Goal: Transaction & Acquisition: Purchase product/service

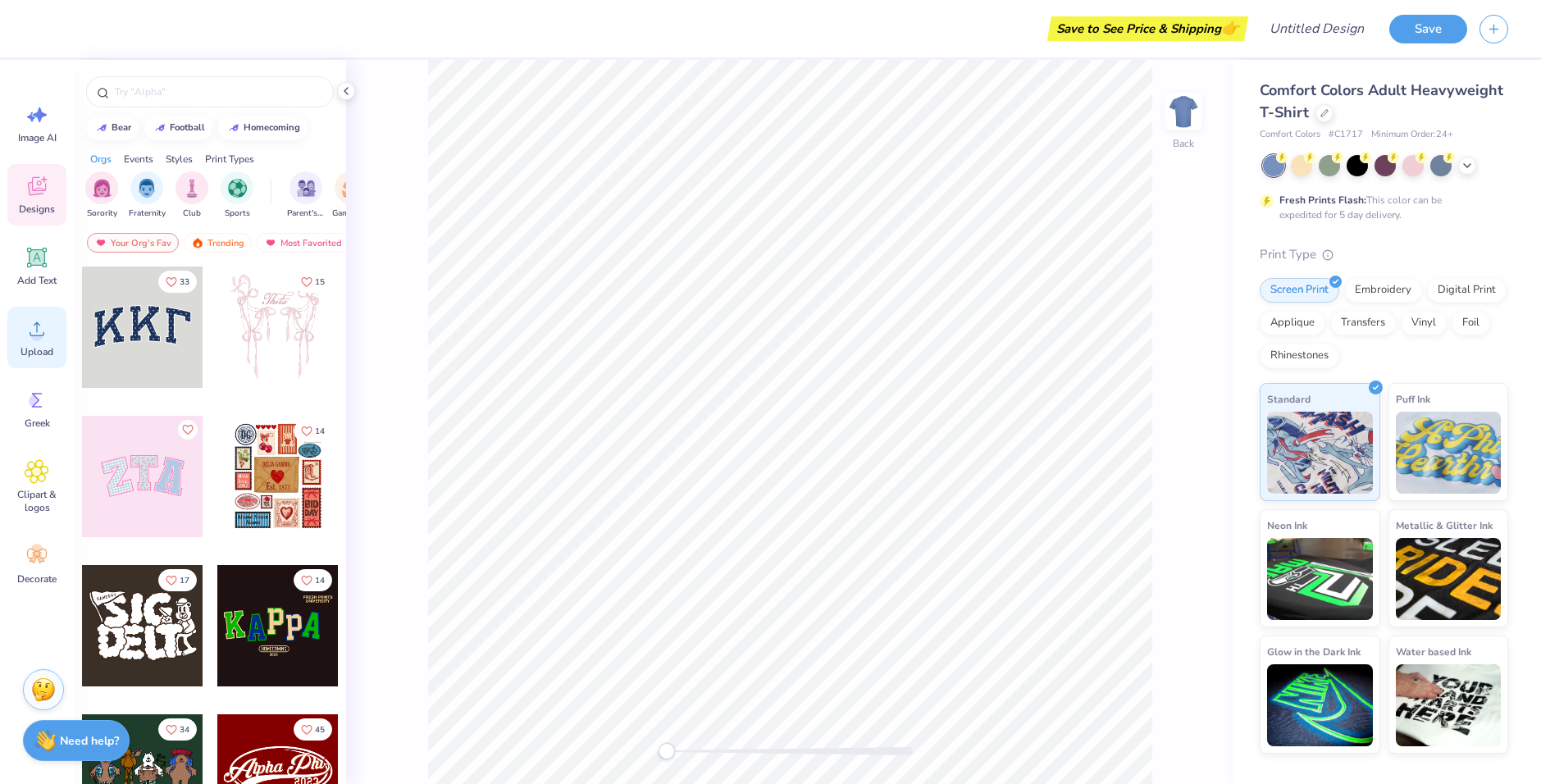
click at [46, 327] on icon at bounding box center [37, 329] width 25 height 25
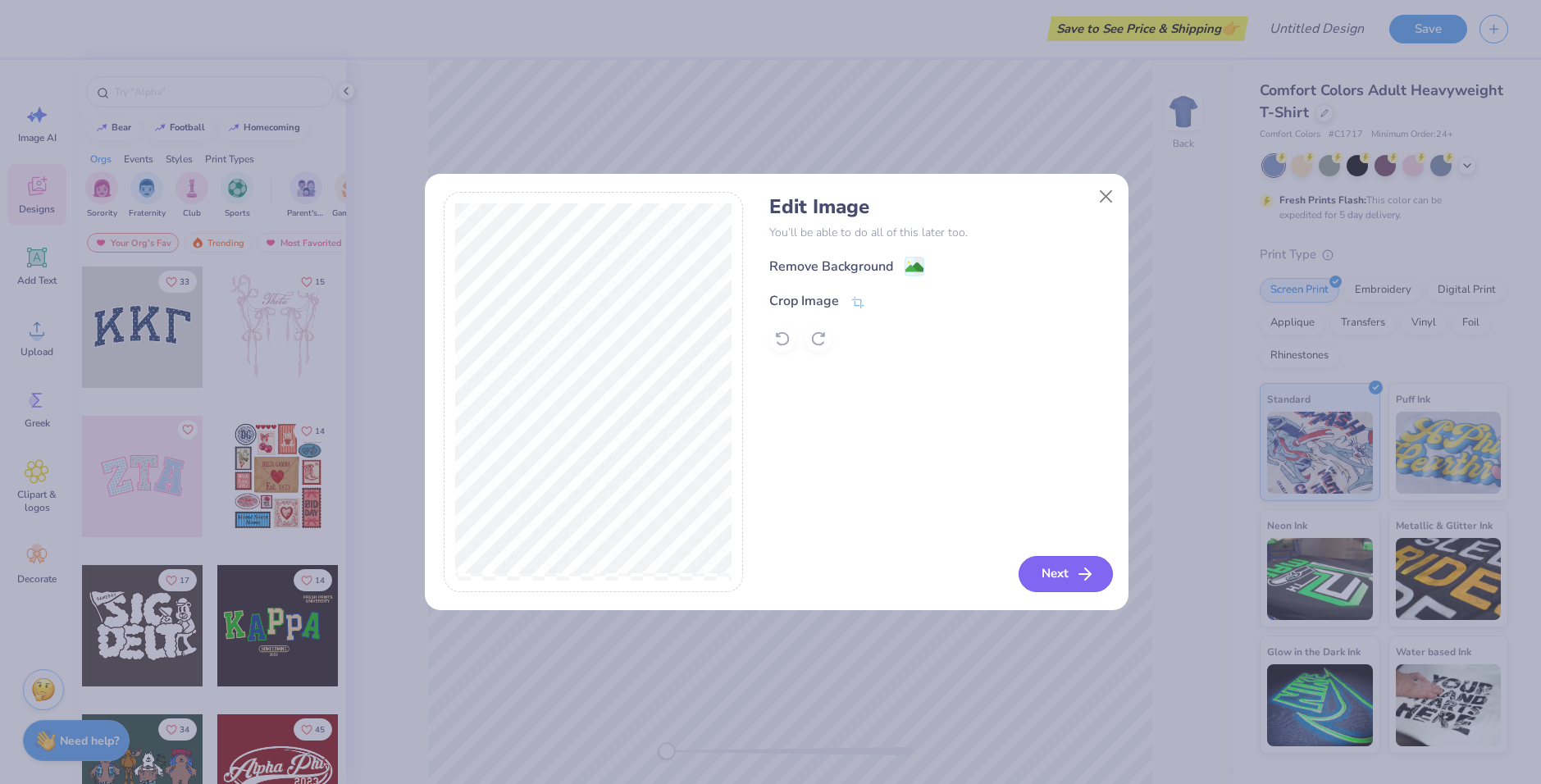
click at [1083, 569] on icon "button" at bounding box center [1085, 574] width 20 height 20
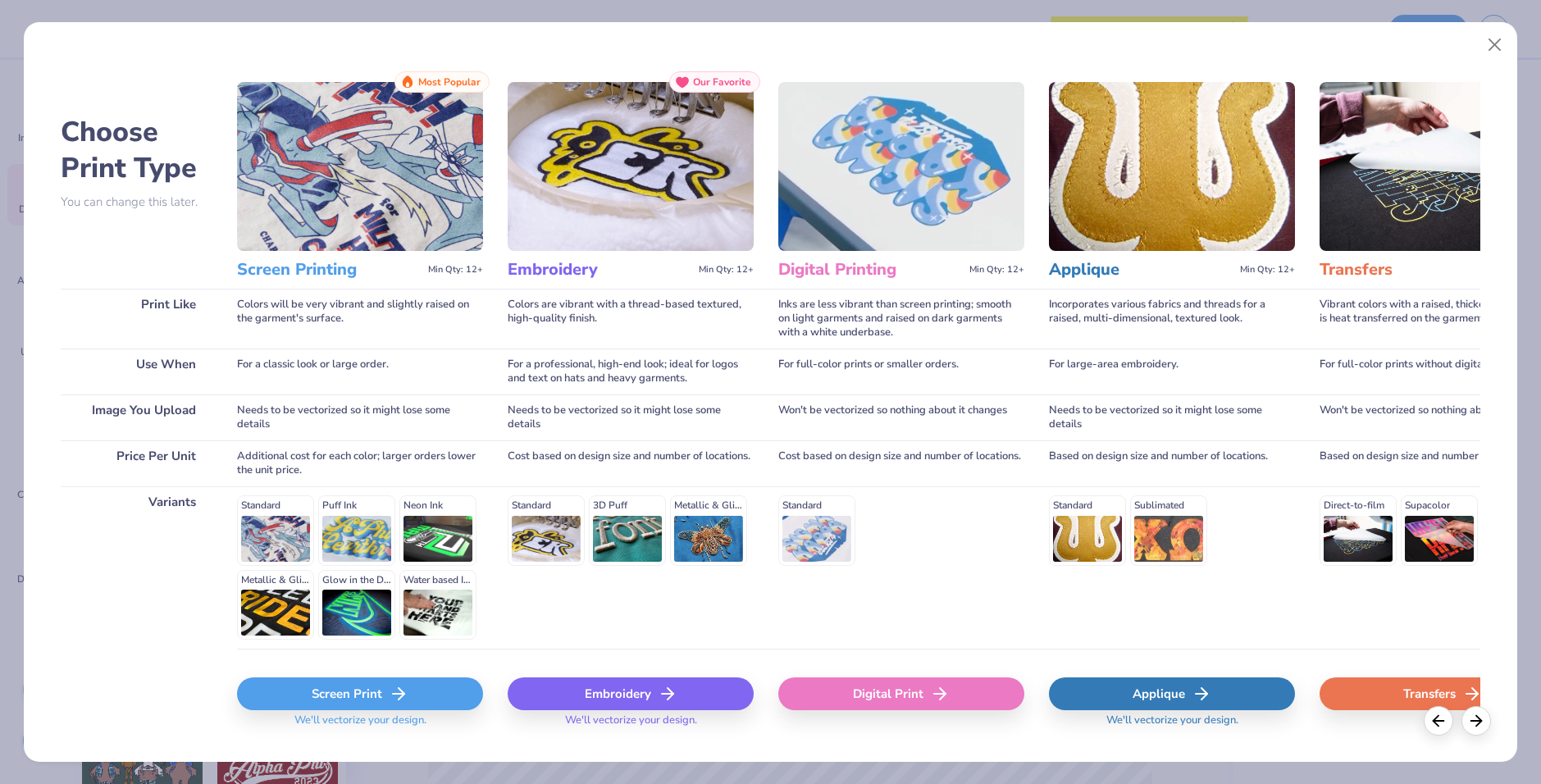
click at [415, 687] on div "Screen Print" at bounding box center [360, 694] width 246 height 33
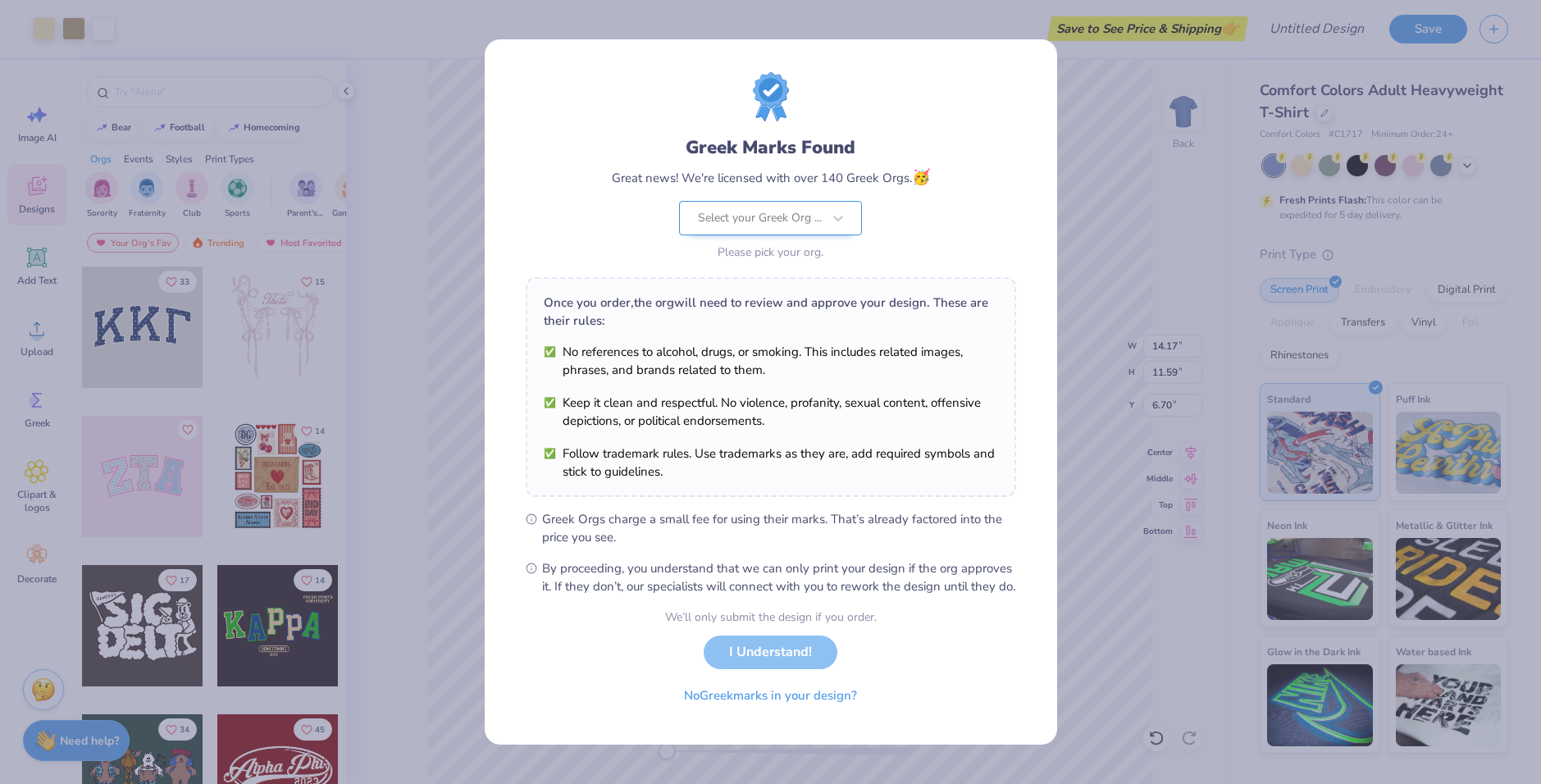
click at [774, 212] on div at bounding box center [759, 218] width 124 height 22
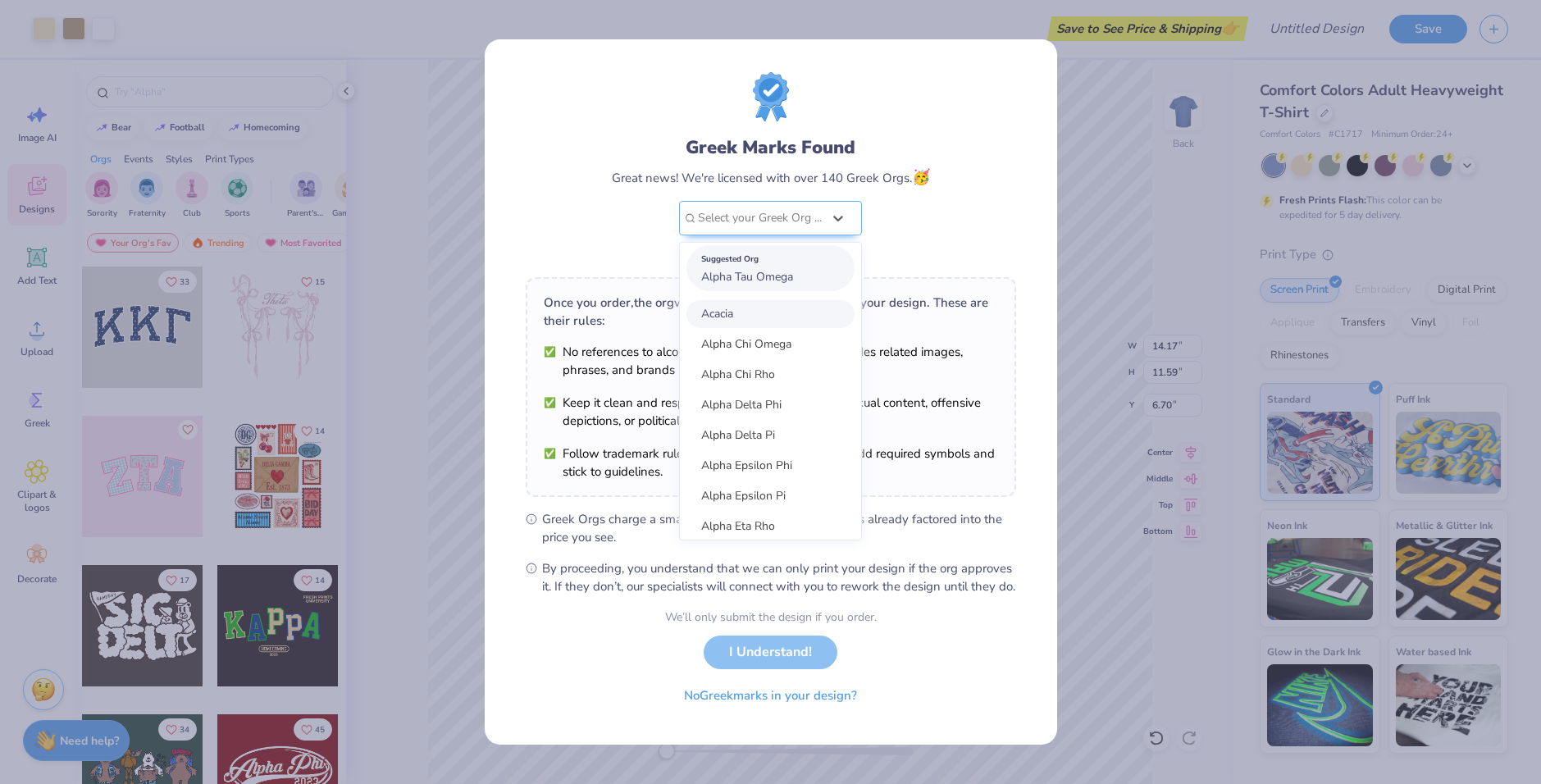
click at [772, 269] on span "Alpha Tau Omega" at bounding box center [747, 276] width 92 height 16
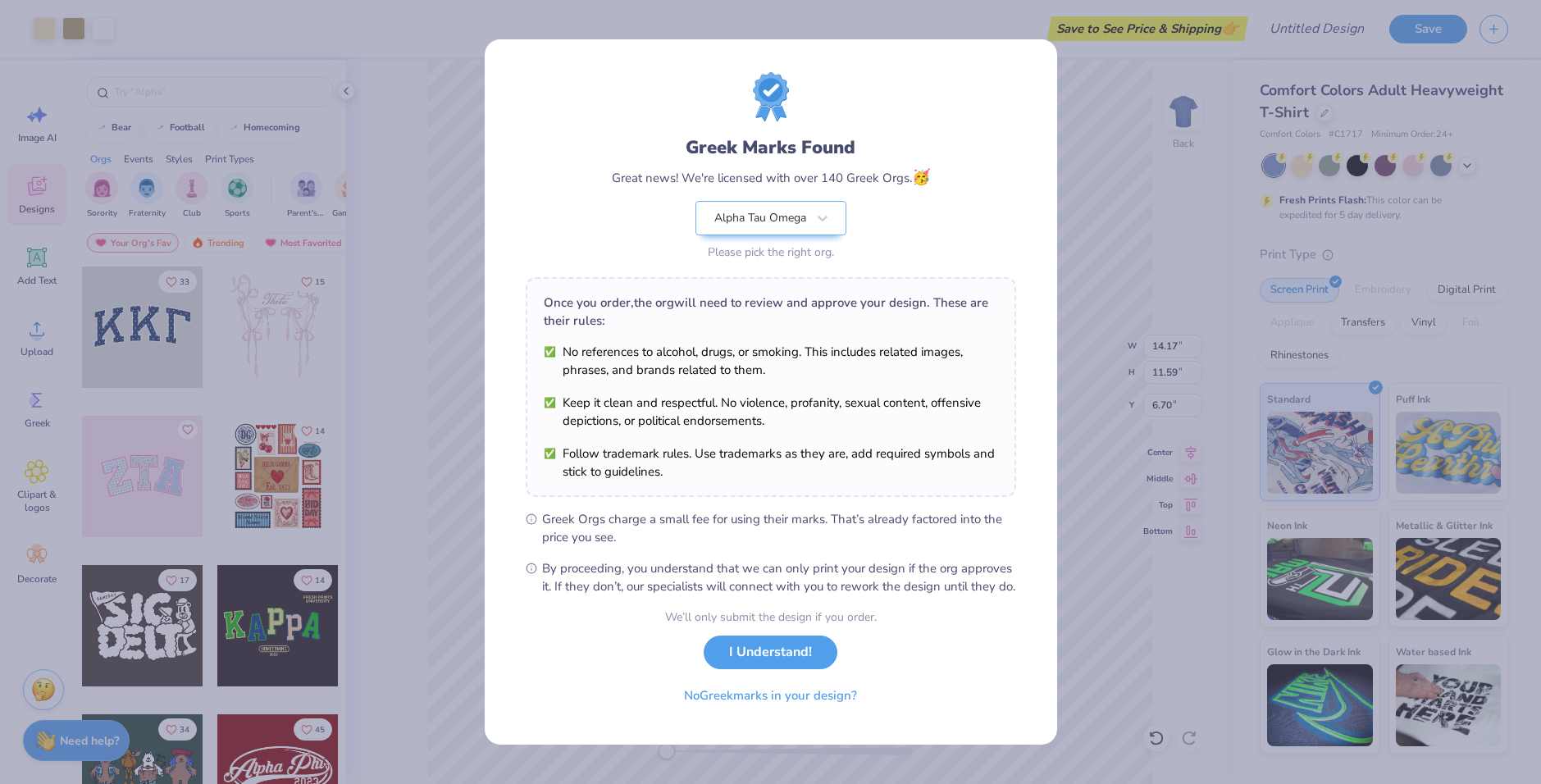
click at [885, 241] on div "Greek Marks Found Great news! We're licensed with over 140 Greek Orgs. 🥳 Alpha …" at bounding box center [770, 199] width 318 height 129
click at [760, 660] on button "I Understand!" at bounding box center [770, 648] width 134 height 34
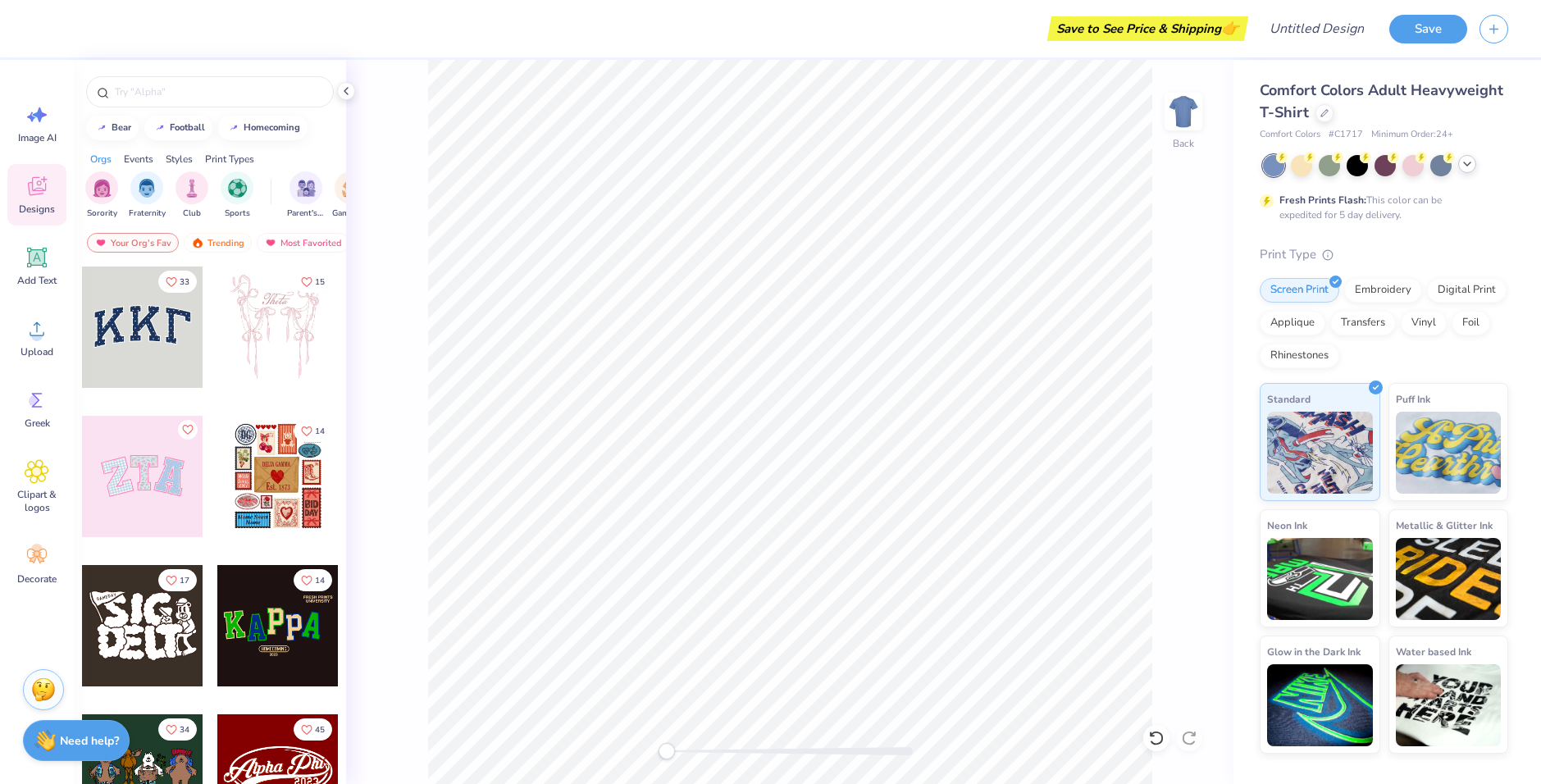
click at [1467, 165] on polyline at bounding box center [1467, 164] width 7 height 3
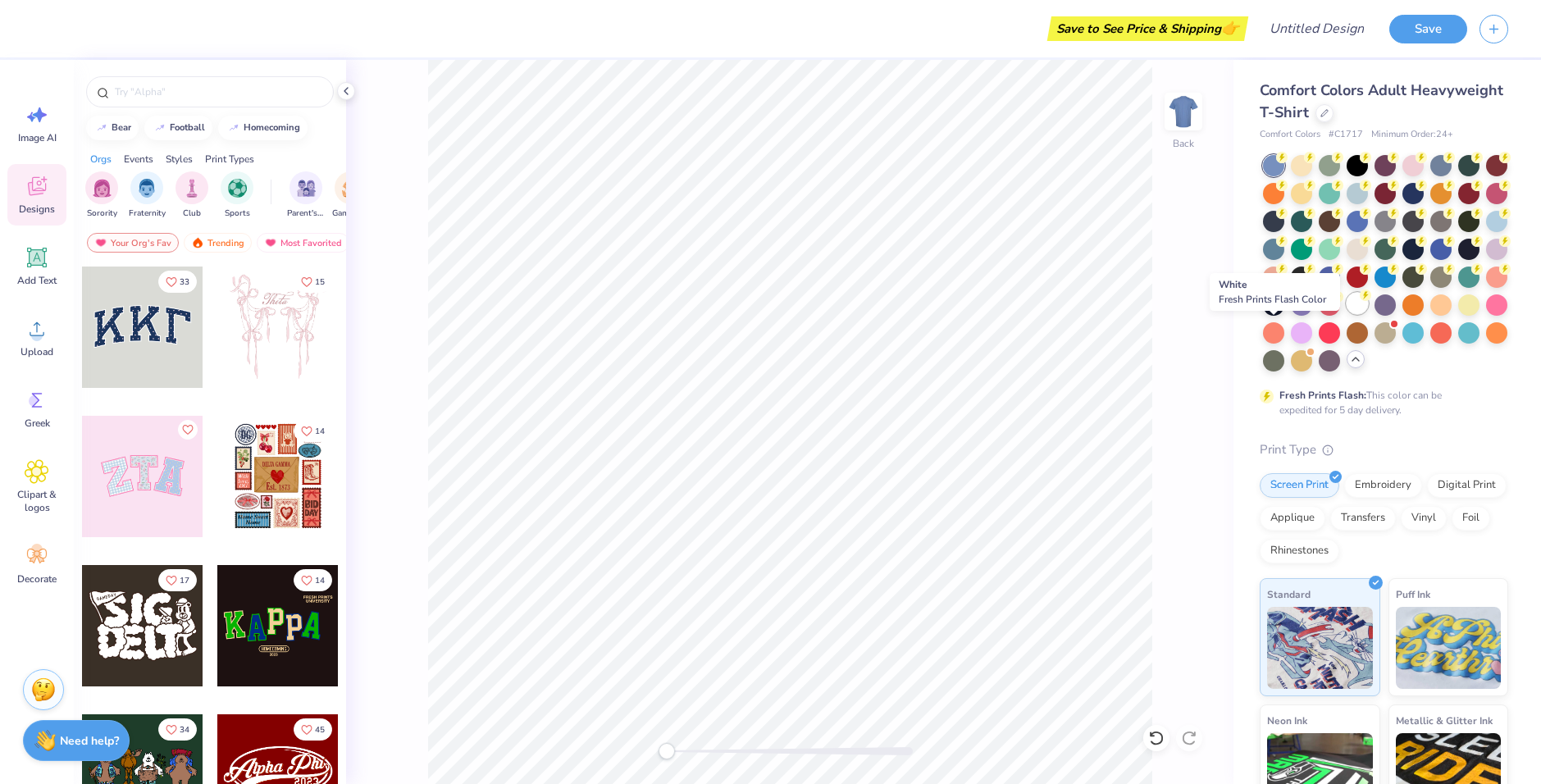
click at [1346, 314] on div at bounding box center [1357, 304] width 22 height 22
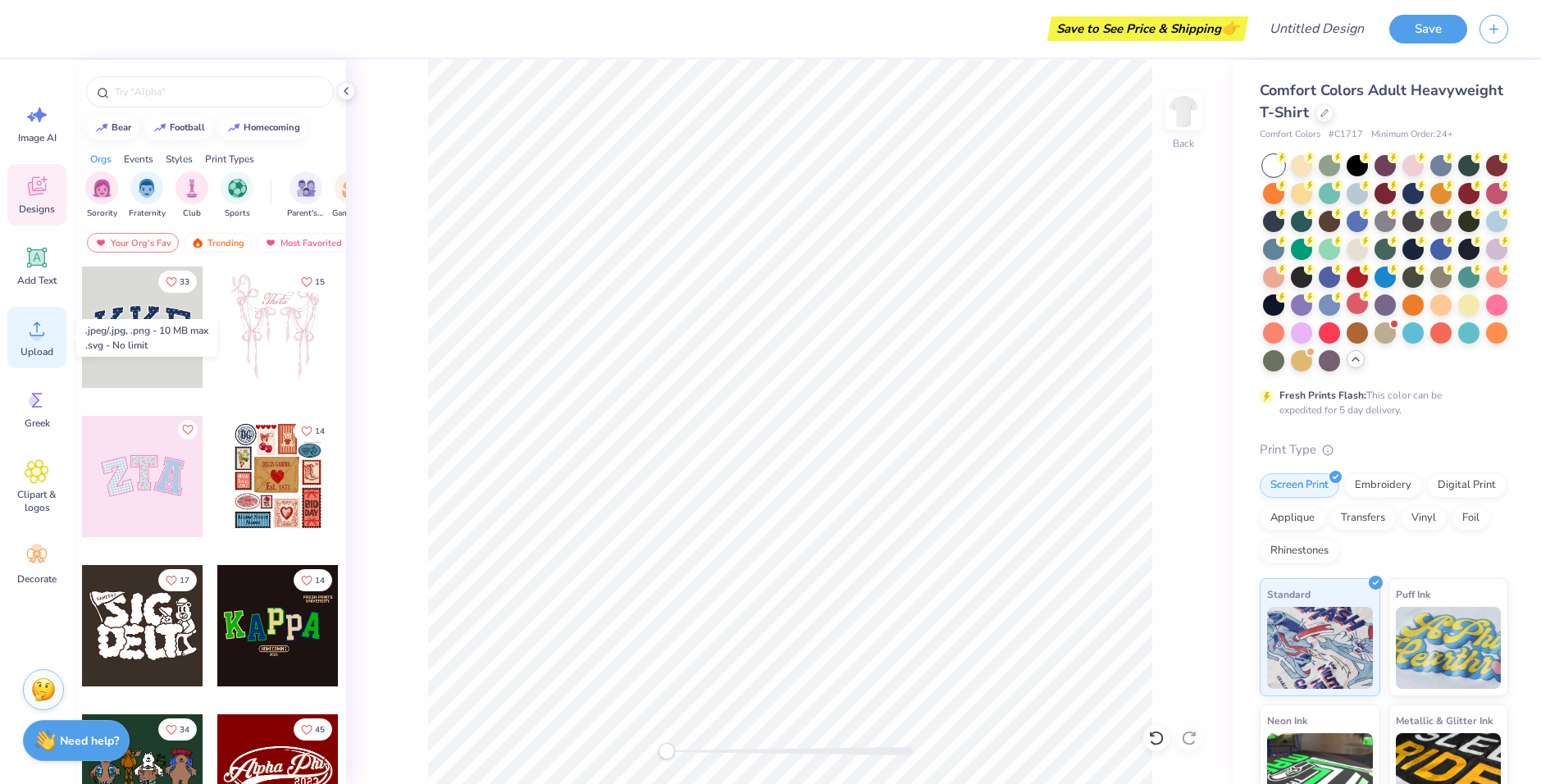
click at [32, 337] on icon at bounding box center [37, 329] width 25 height 25
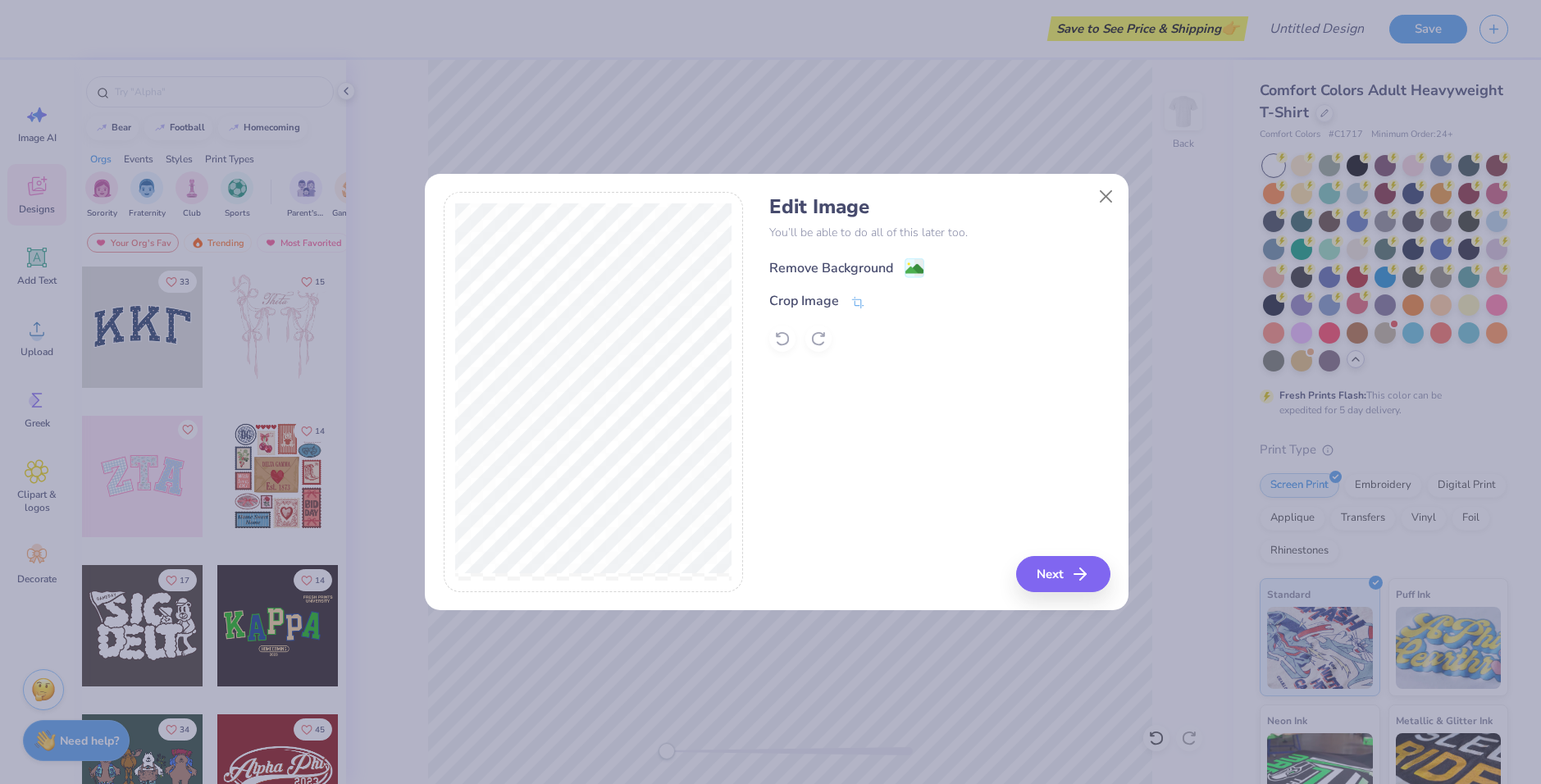
click at [852, 267] on div "Remove Background" at bounding box center [831, 268] width 124 height 20
click at [1039, 301] on div "Remove Background Crop Image" at bounding box center [939, 304] width 340 height 96
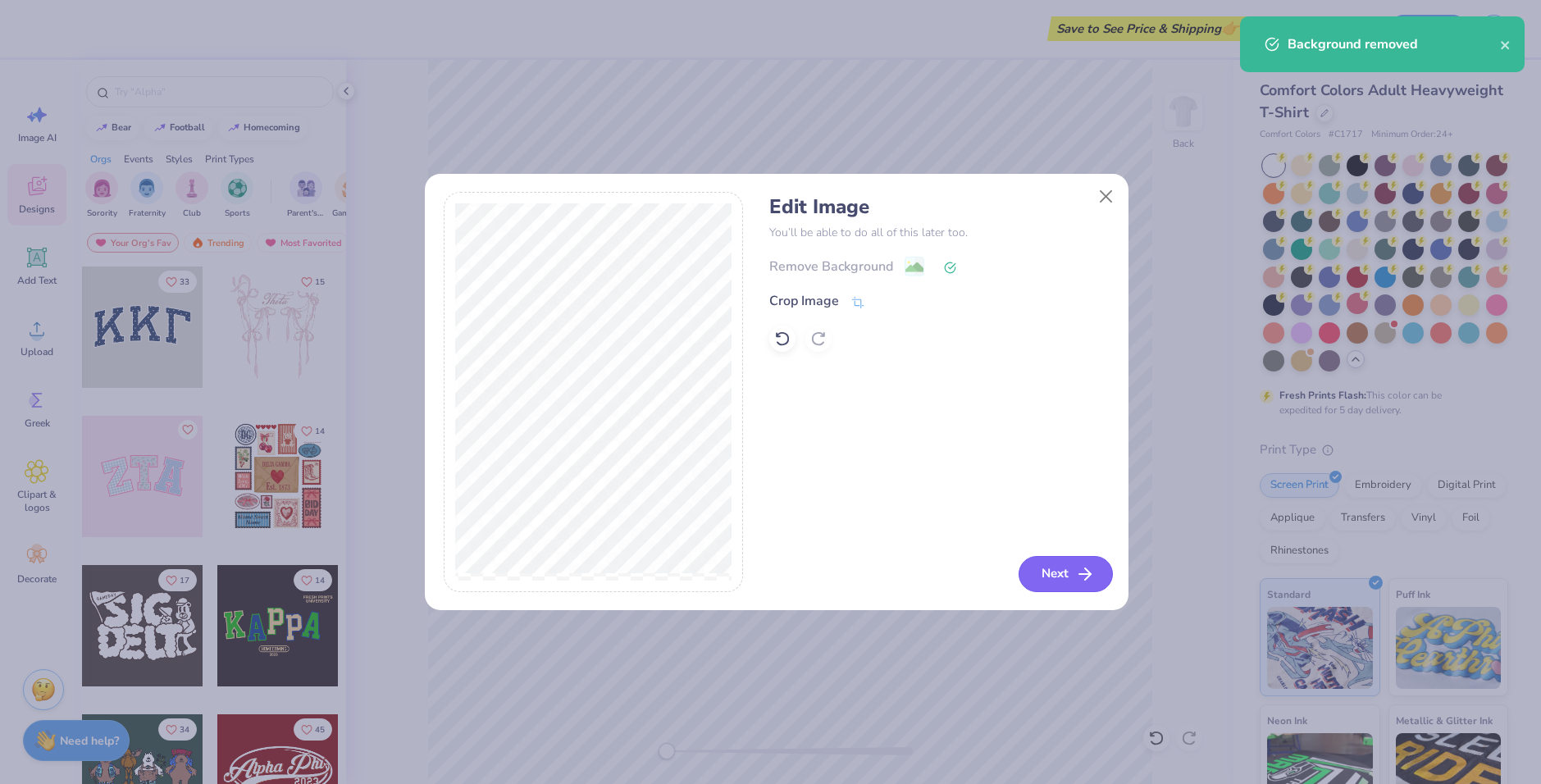
click at [1029, 574] on button "Next" at bounding box center [1066, 573] width 95 height 36
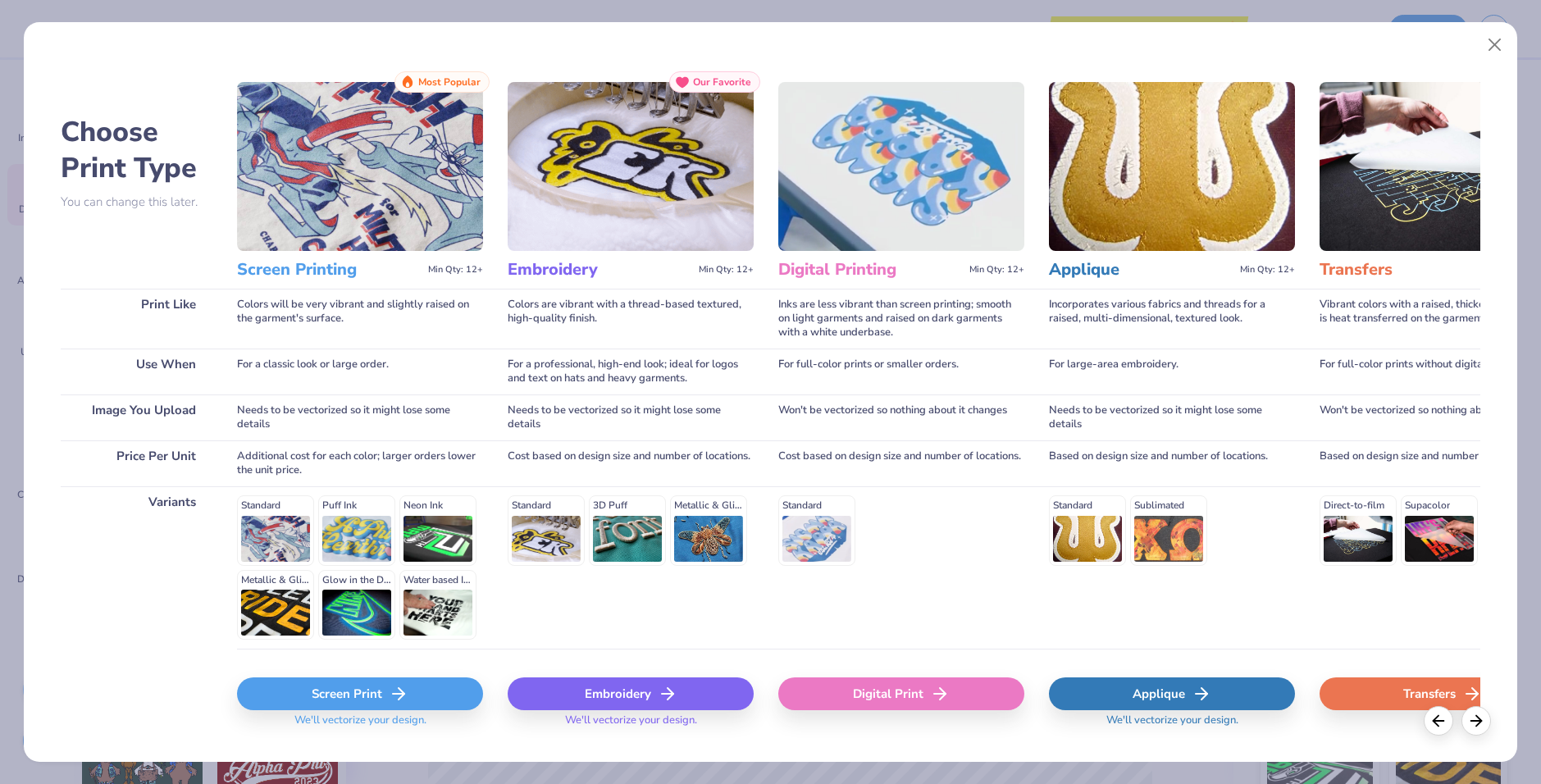
click at [418, 692] on div "Screen Print" at bounding box center [360, 694] width 246 height 33
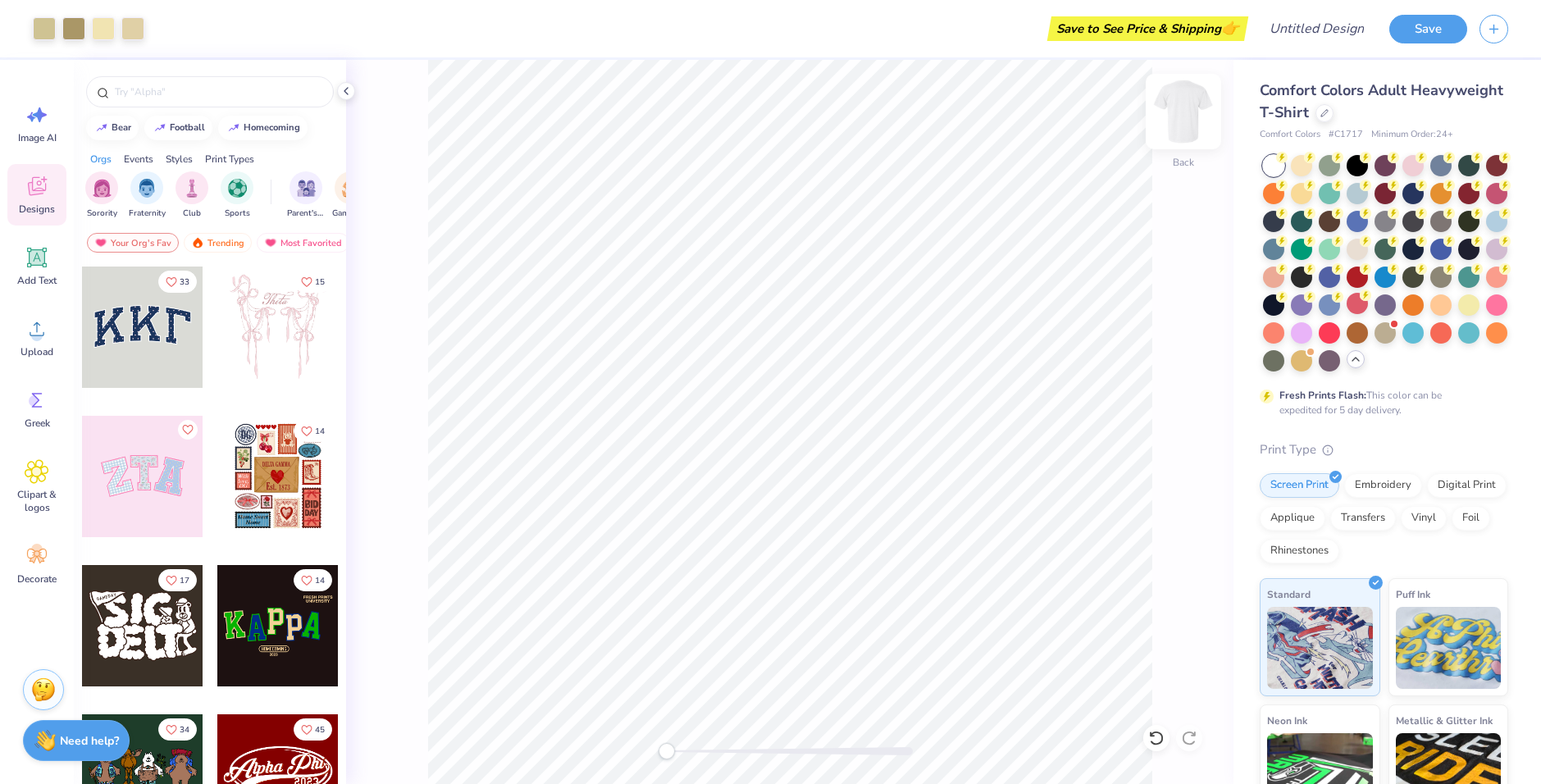
click at [1183, 111] on img at bounding box center [1183, 111] width 66 height 66
click at [43, 321] on icon at bounding box center [37, 329] width 25 height 25
click at [51, 336] on div "Upload" at bounding box center [37, 338] width 59 height 61
click at [32, 327] on icon at bounding box center [37, 329] width 25 height 25
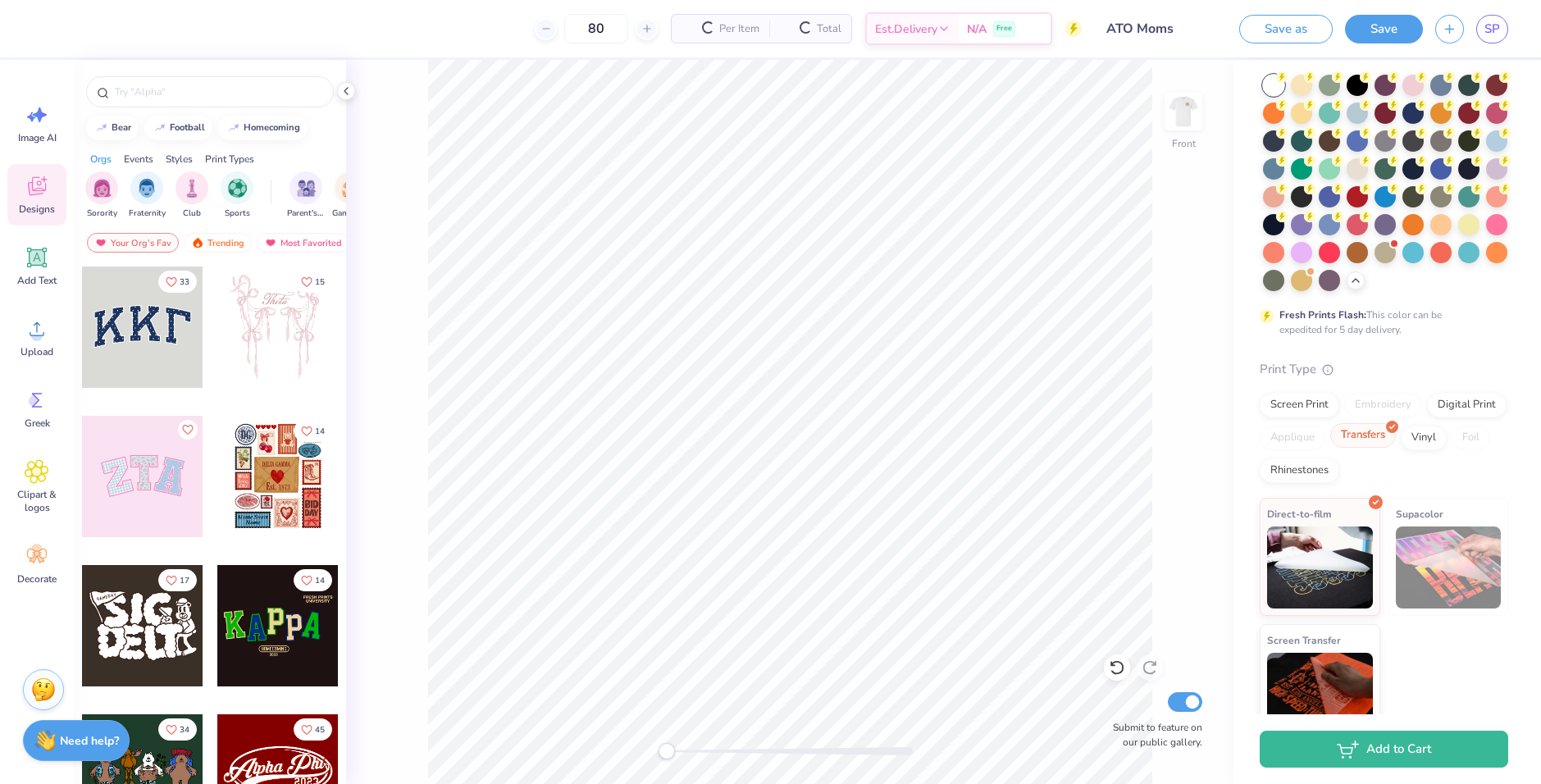
scroll to position [163, 0]
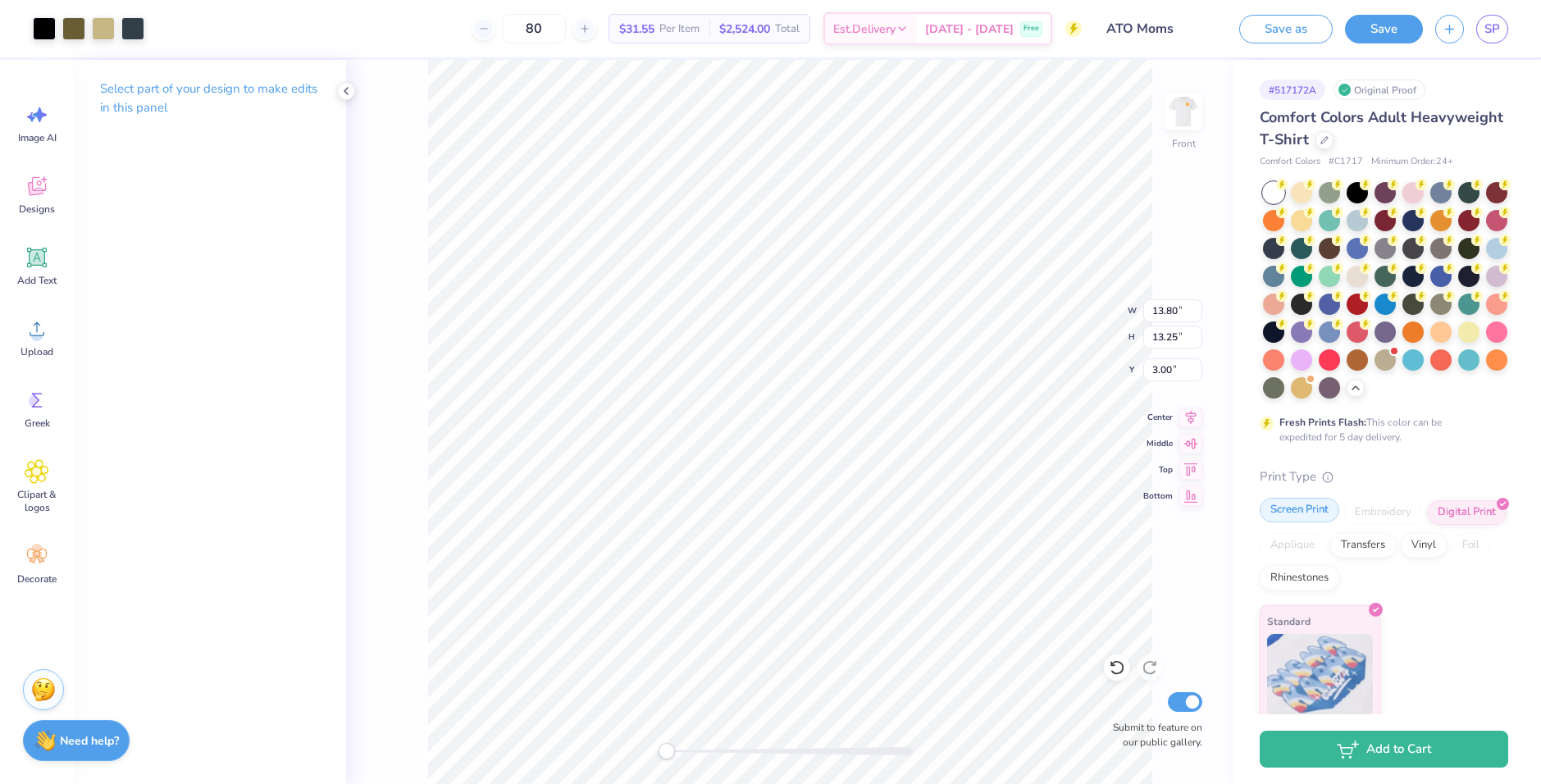
scroll to position [37, 0]
